Goal: Information Seeking & Learning: Find contact information

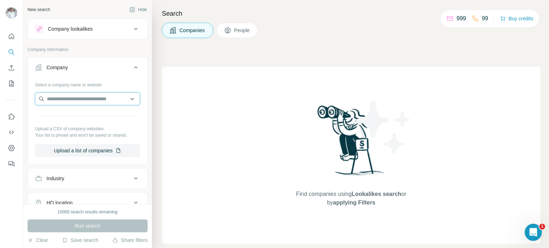
click at [68, 96] on input "text" at bounding box center [87, 99] width 105 height 13
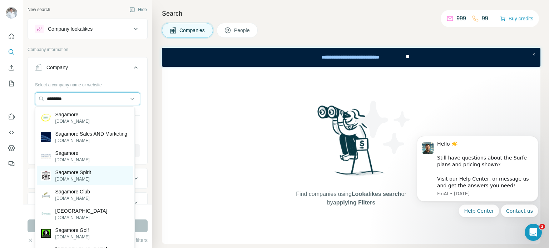
type input "********"
click at [85, 183] on p "[DOMAIN_NAME]" at bounding box center [73, 179] width 36 height 6
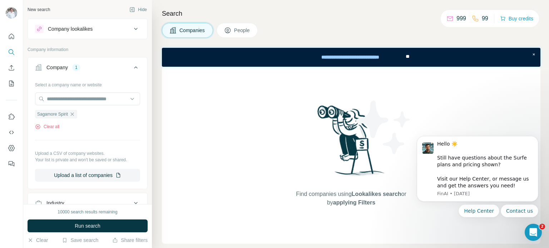
scroll to position [36, 0]
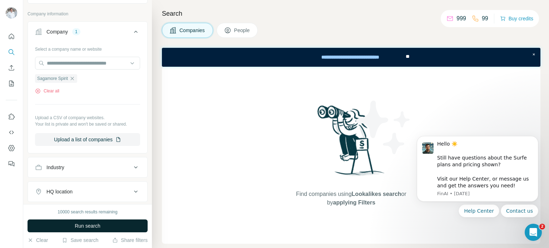
click at [86, 225] on span "Run search" at bounding box center [88, 226] width 26 height 7
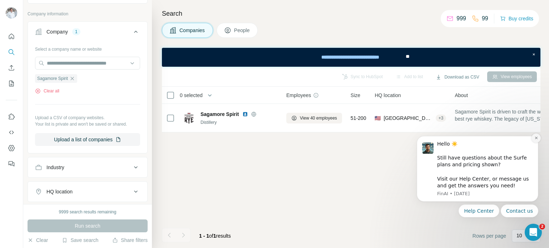
click at [538, 138] on icon "Dismiss notification" at bounding box center [536, 138] width 4 height 4
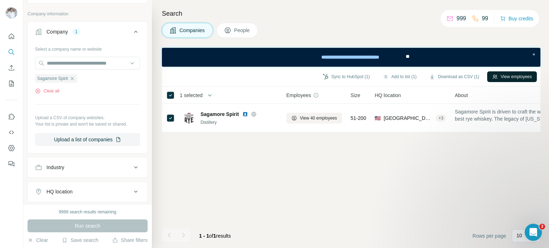
click at [507, 78] on button "View employees" at bounding box center [512, 76] width 50 height 11
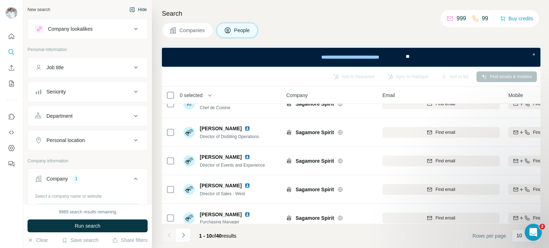
click at [135, 10] on button "Hide" at bounding box center [138, 9] width 28 height 11
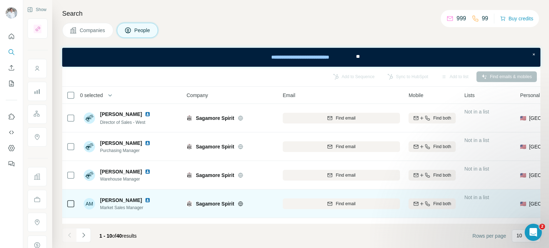
scroll to position [169, 0]
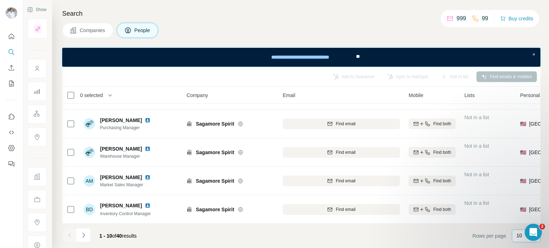
click at [517, 237] on p "10" at bounding box center [519, 235] width 6 height 7
click at [518, 182] on p "60" at bounding box center [521, 181] width 6 height 7
